Goal: Communication & Community: Connect with others

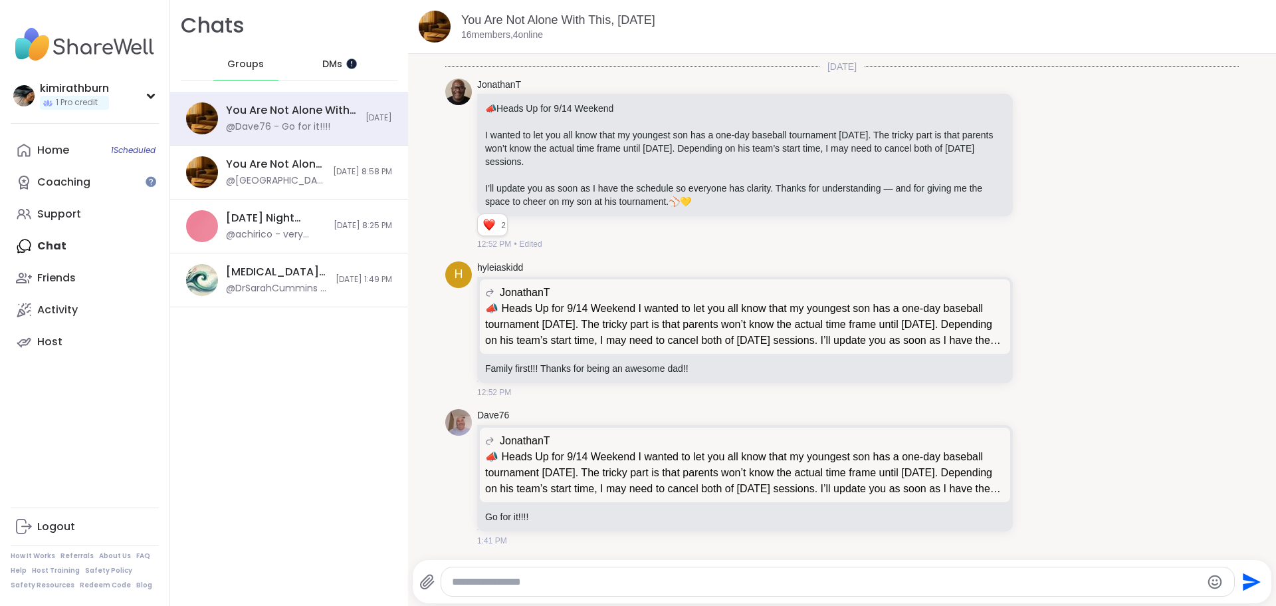
click at [352, 66] on div at bounding box center [351, 63] width 11 height 11
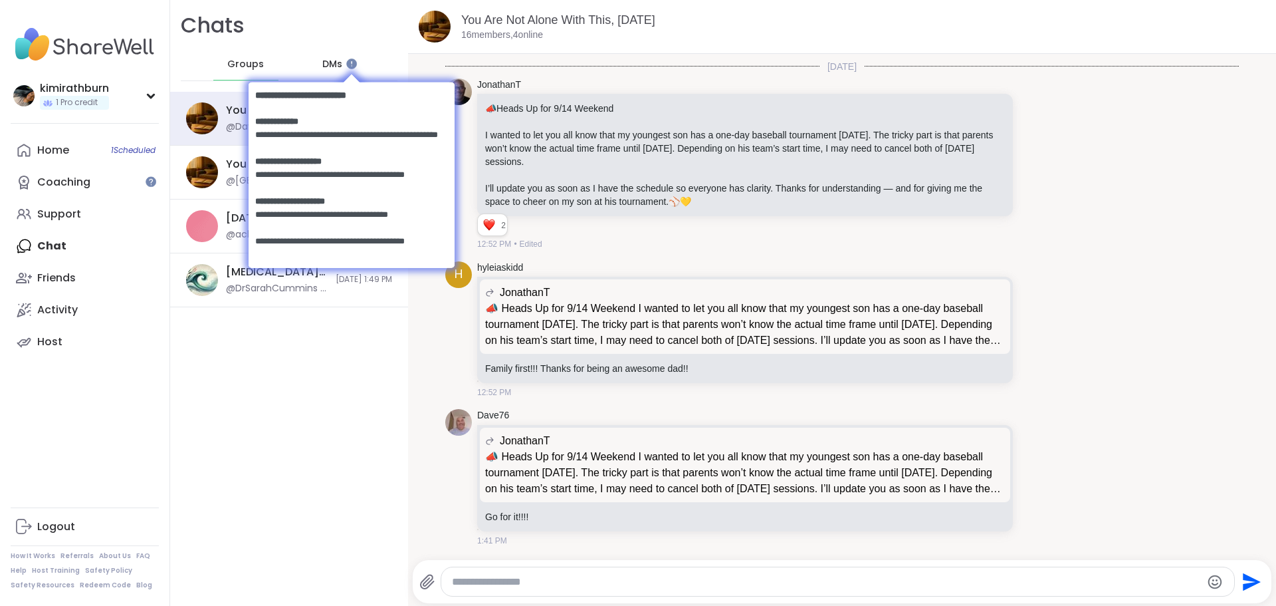
click at [322, 65] on body at bounding box center [351, 173] width 233 height 231
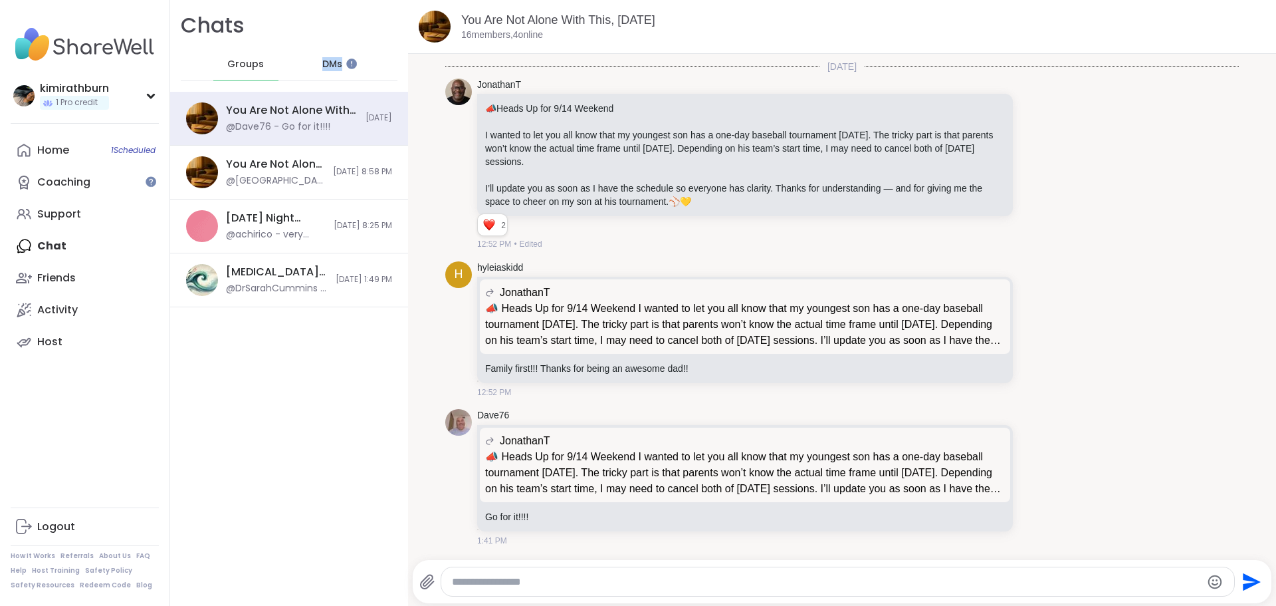
click at [322, 66] on span "DMs" at bounding box center [332, 64] width 20 height 13
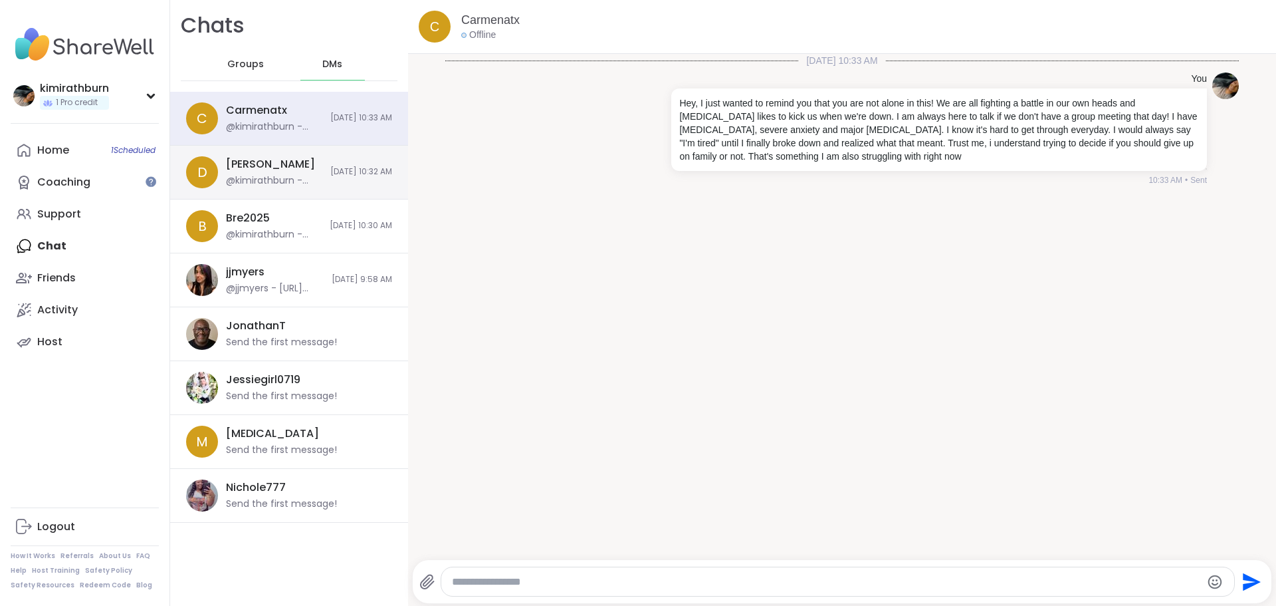
click at [285, 162] on div "[PERSON_NAME] @kimirathburn - Hey, I just wanted to remind you that you are not…" at bounding box center [274, 172] width 96 height 31
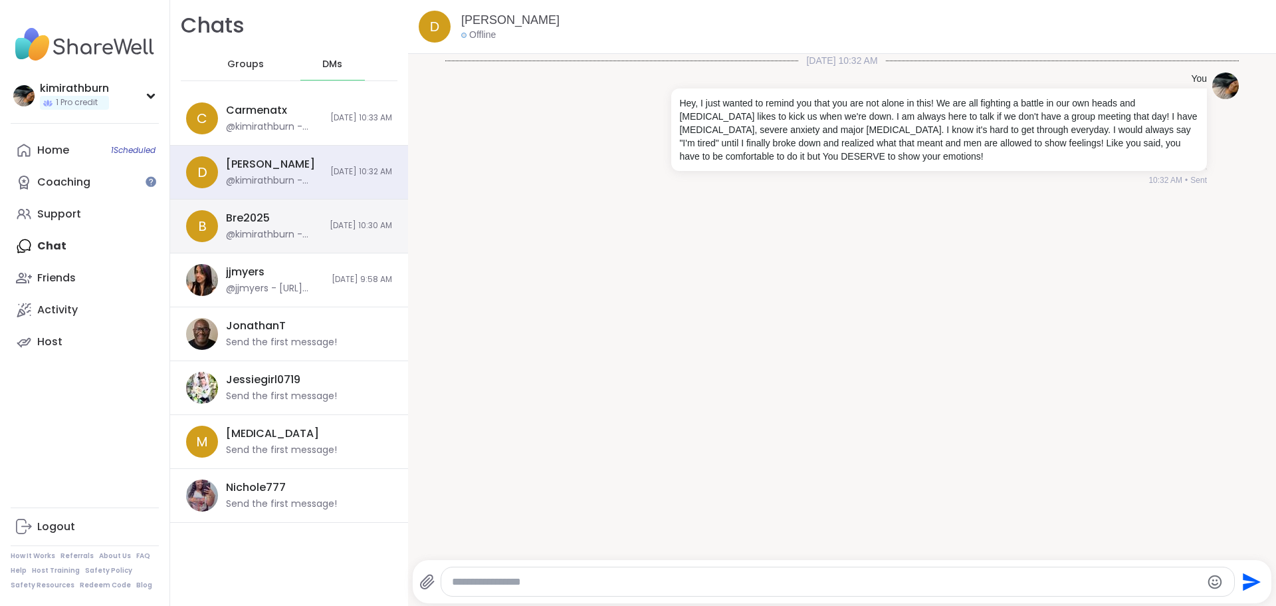
click at [289, 218] on div "Bre2025 @kimirathburn - Hey, I just wanted to remind you that you are not alone…" at bounding box center [274, 226] width 96 height 31
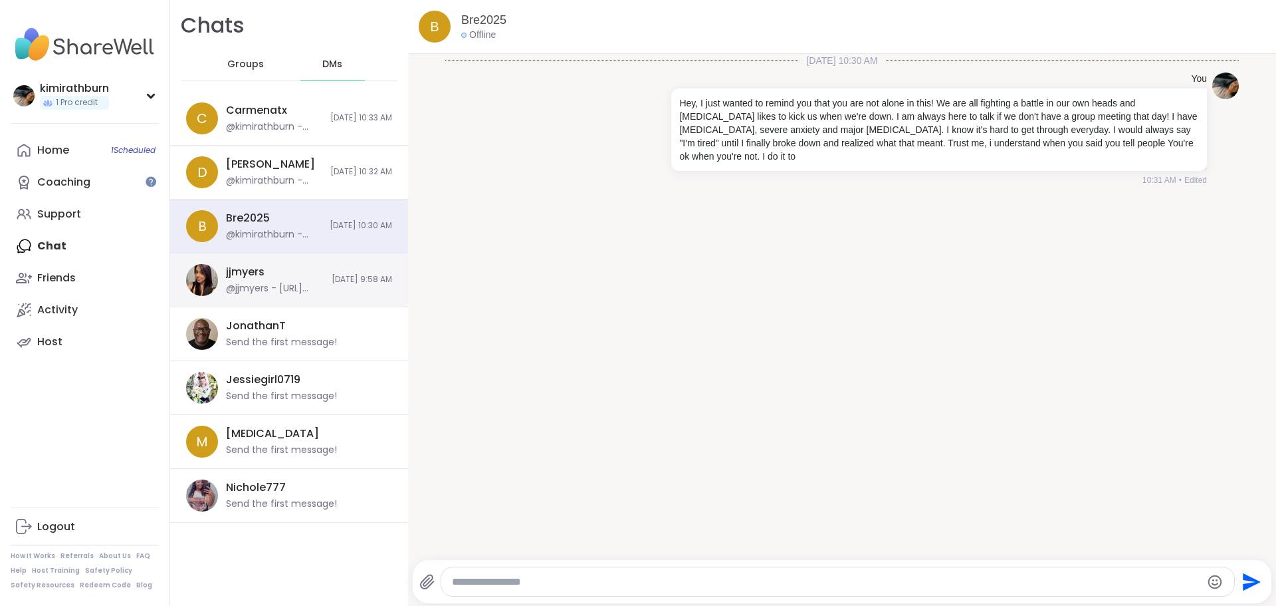
click at [295, 265] on div "jjmyers @jjmyers - [URL][DOMAIN_NAME]" at bounding box center [275, 280] width 98 height 31
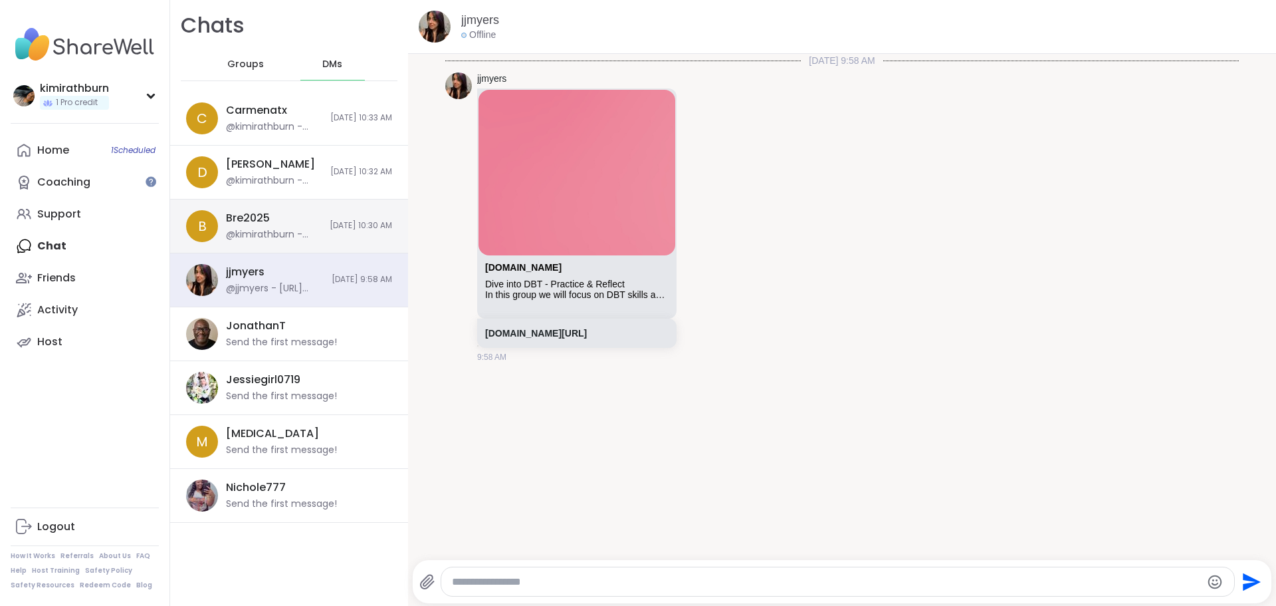
click at [284, 226] on div "Bre2025 @kimirathburn - Hey, I just wanted to remind you that you are not alone…" at bounding box center [274, 226] width 96 height 31
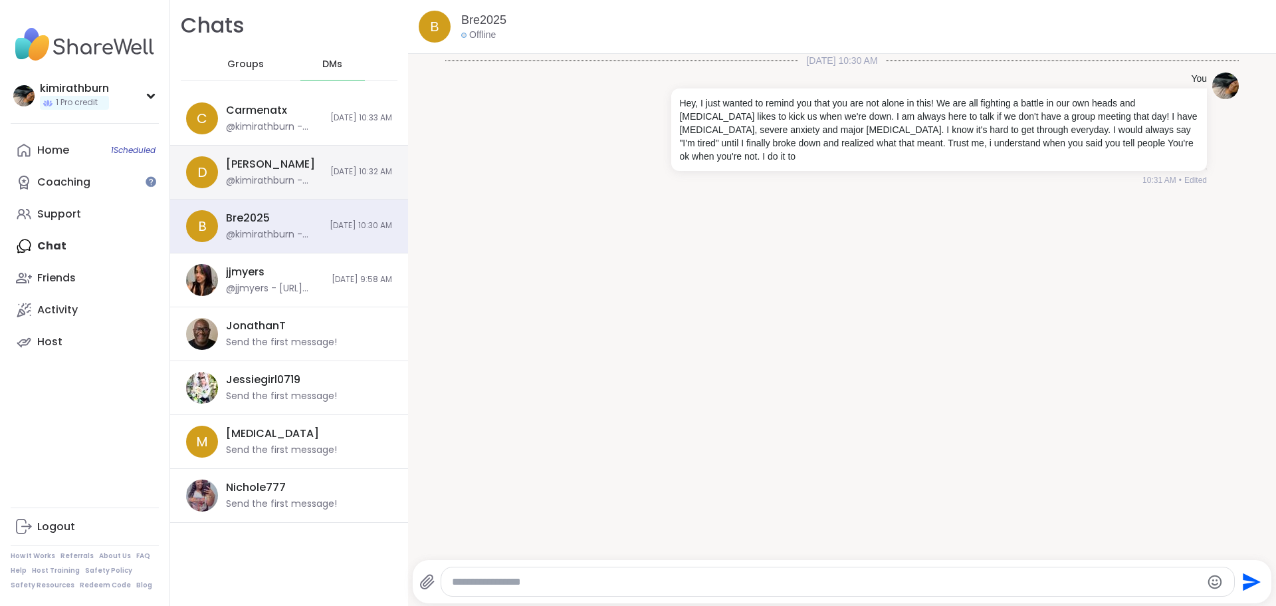
click at [284, 192] on div "D [PERSON_NAME] @kimirathburn - Hey, I just wanted to remind you that you are n…" at bounding box center [289, 173] width 238 height 54
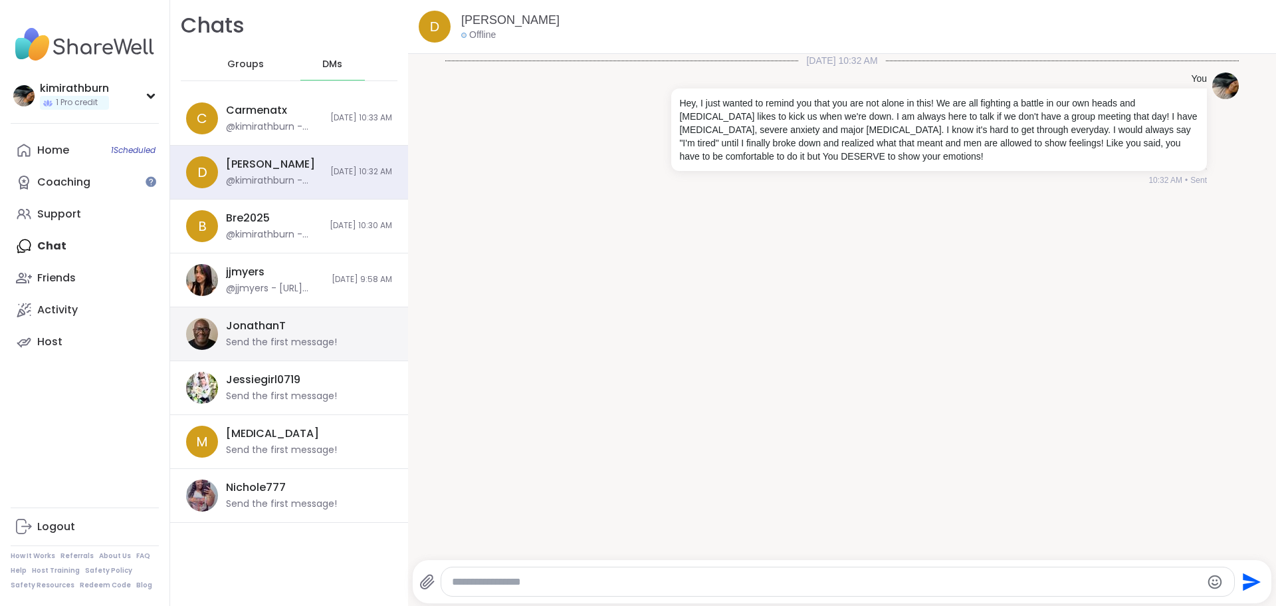
click at [289, 329] on div "JonathanT Send the first message!" at bounding box center [305, 333] width 158 height 31
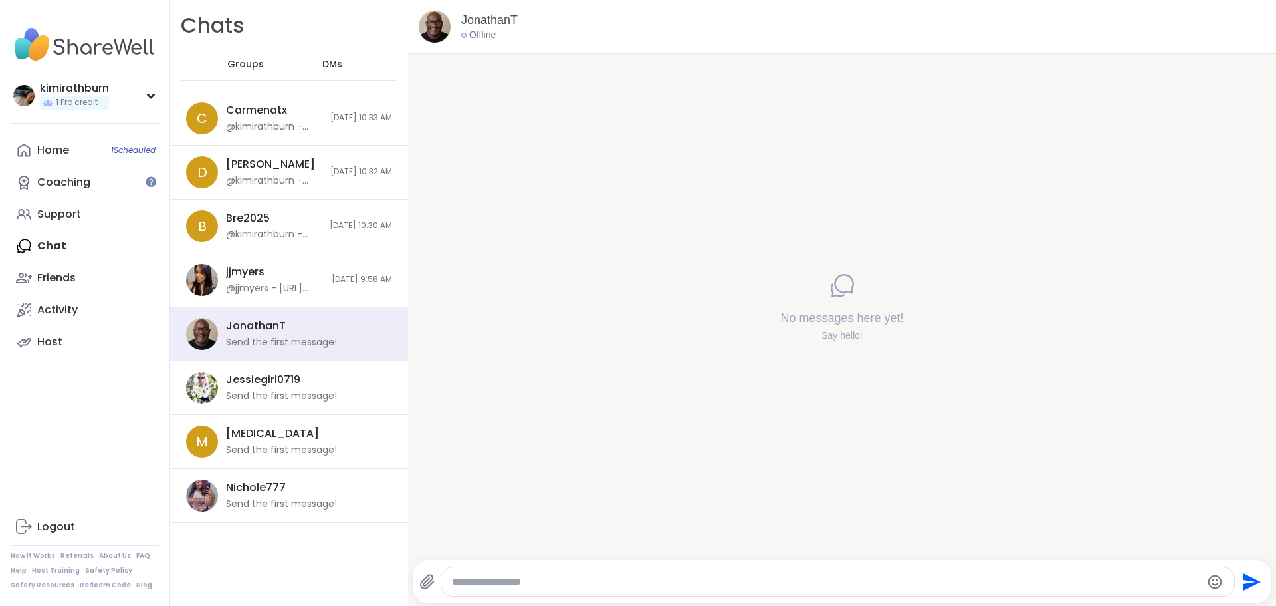
click at [227, 71] on div "Groups" at bounding box center [245, 65] width 65 height 32
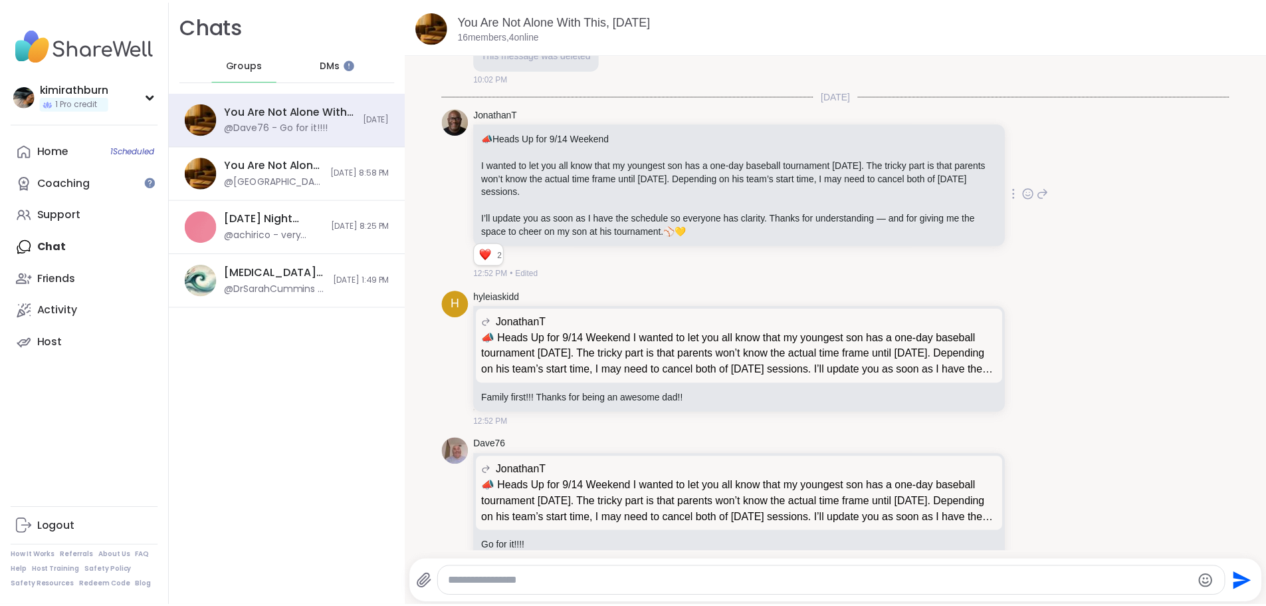
scroll to position [790, 0]
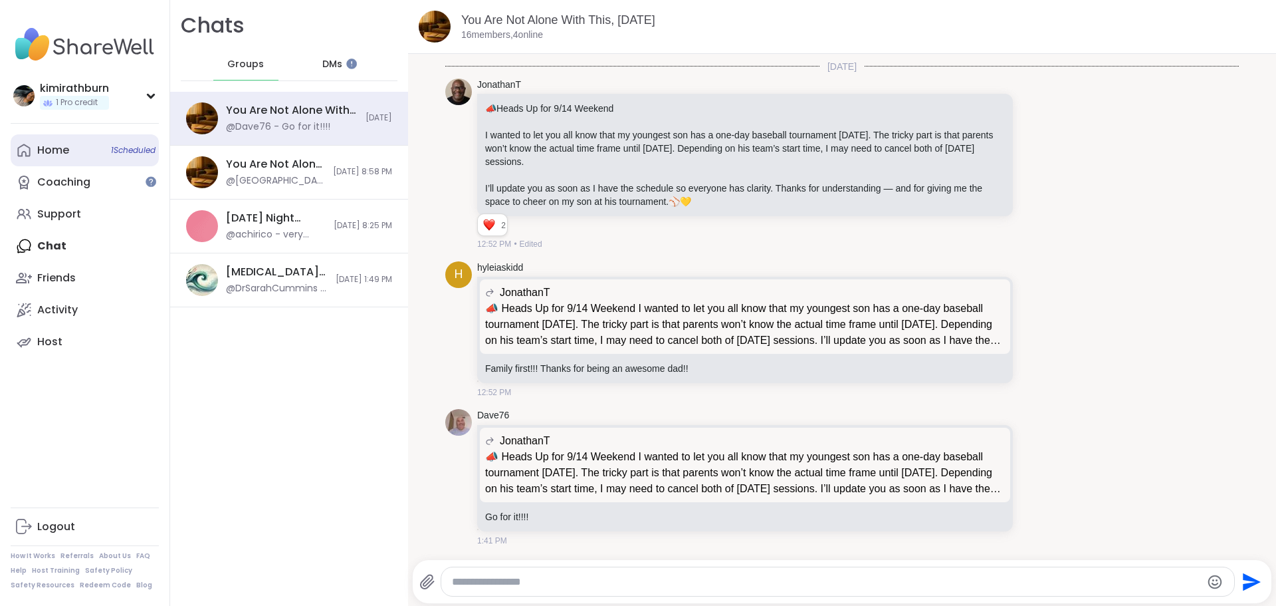
click at [98, 161] on link "Home 1 Scheduled" at bounding box center [85, 150] width 148 height 32
